Goal: Navigation & Orientation: Find specific page/section

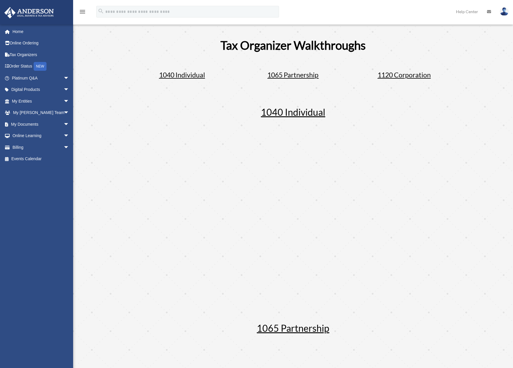
click at [295, 113] on span "1040 Individual" at bounding box center [293, 111] width 64 height 11
click at [63, 123] on span "arrow_drop_down" at bounding box center [69, 124] width 12 height 12
click at [23, 135] on link "Box" at bounding box center [43, 136] width 70 height 12
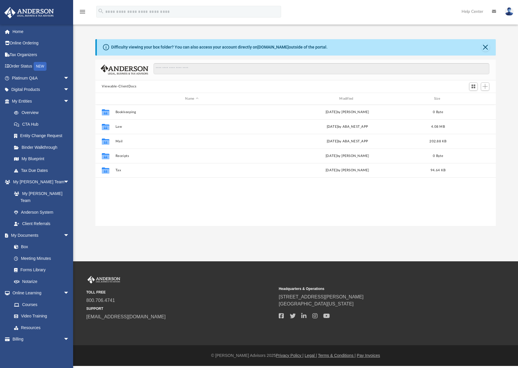
scroll to position [128, 396]
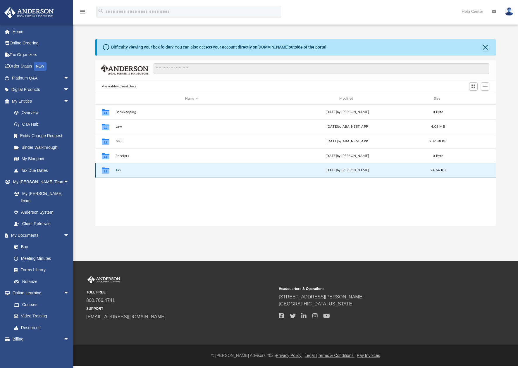
click at [117, 170] on button "Tax" at bounding box center [192, 171] width 153 height 4
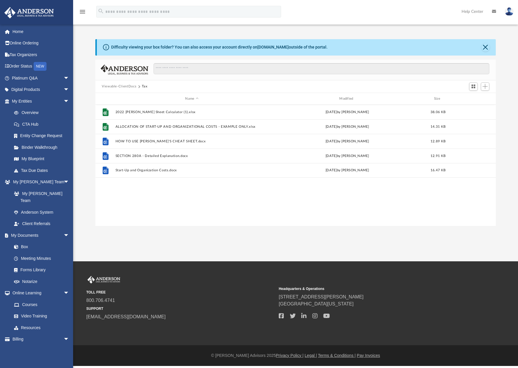
click at [126, 87] on button "Viewable-ClientDocs" at bounding box center [119, 86] width 35 height 5
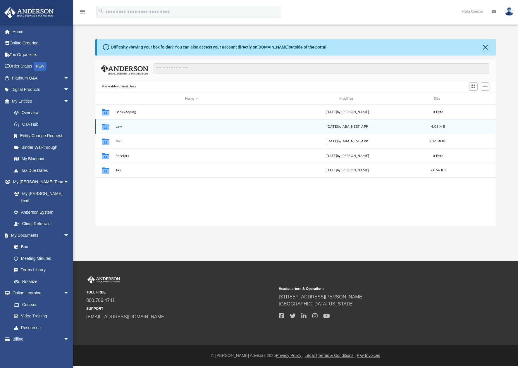
click at [117, 126] on button "Law" at bounding box center [192, 127] width 153 height 4
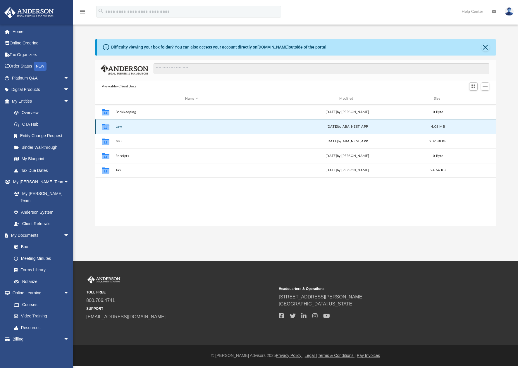
click at [117, 126] on button "Law" at bounding box center [192, 127] width 153 height 4
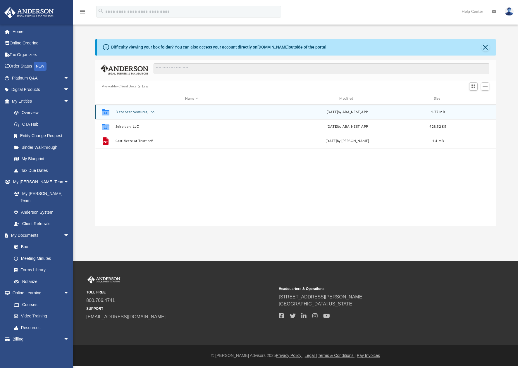
click at [139, 111] on button "Blaze Star Ventures, Inc." at bounding box center [192, 112] width 153 height 4
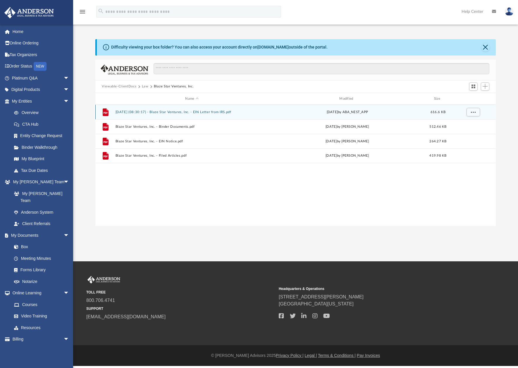
click at [190, 115] on div "File [DATE] (08:30:17) - Blaze Star Ventures, Inc. - EIN Letter from IRS.pdf [D…" at bounding box center [295, 112] width 401 height 15
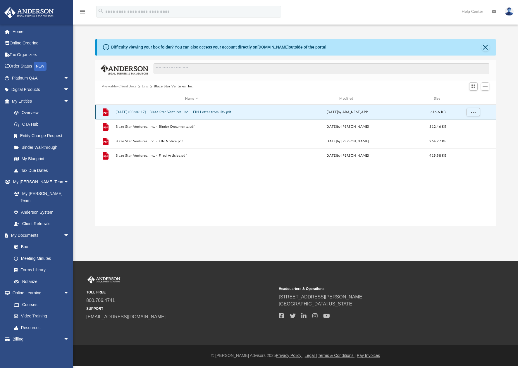
click at [190, 115] on div "File [DATE] (08:30:17) - Blaze Star Ventures, Inc. - EIN Letter from IRS.pdf [D…" at bounding box center [295, 112] width 401 height 15
click at [196, 114] on button "[DATE] (08:30:17) - Blaze Star Ventures, Inc. - EIN Letter from IRS.pdf" at bounding box center [192, 112] width 153 height 4
